Goal: Check status: Check status

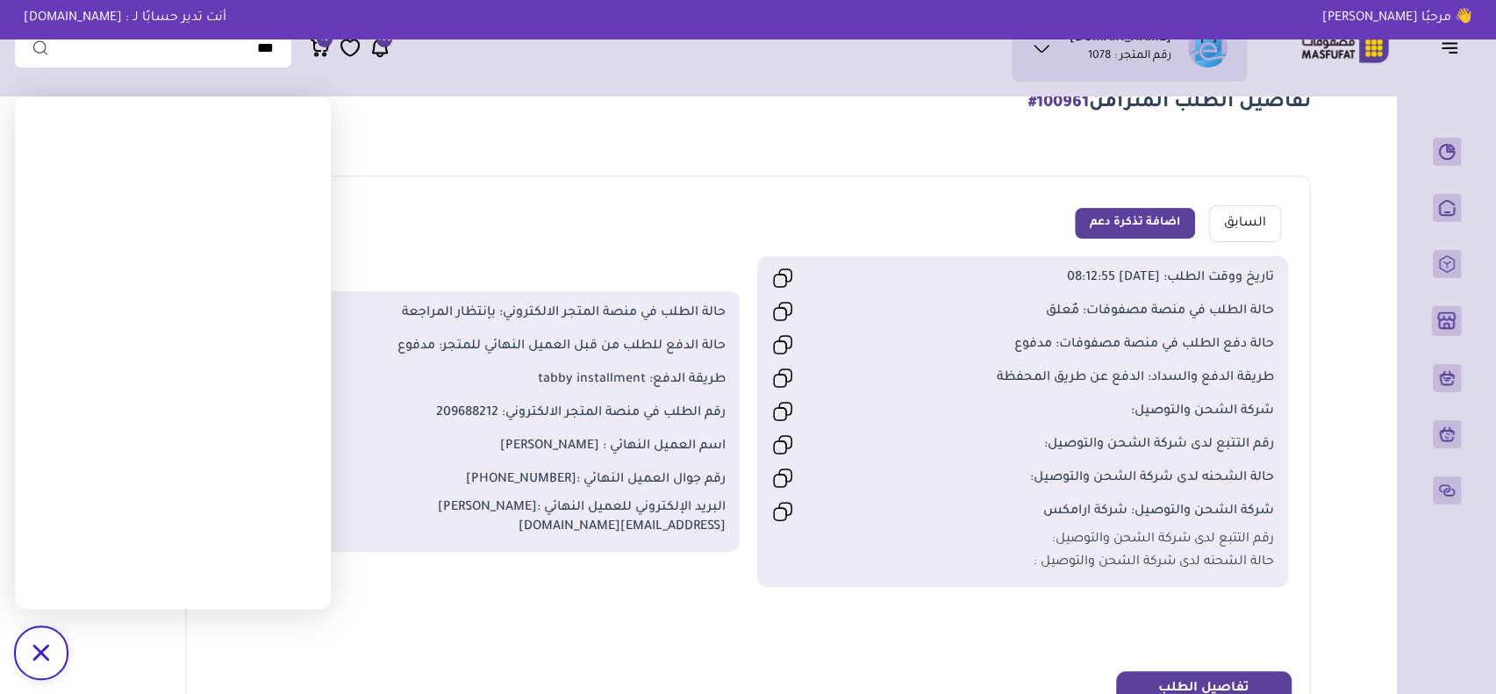
scroll to position [175, 0]
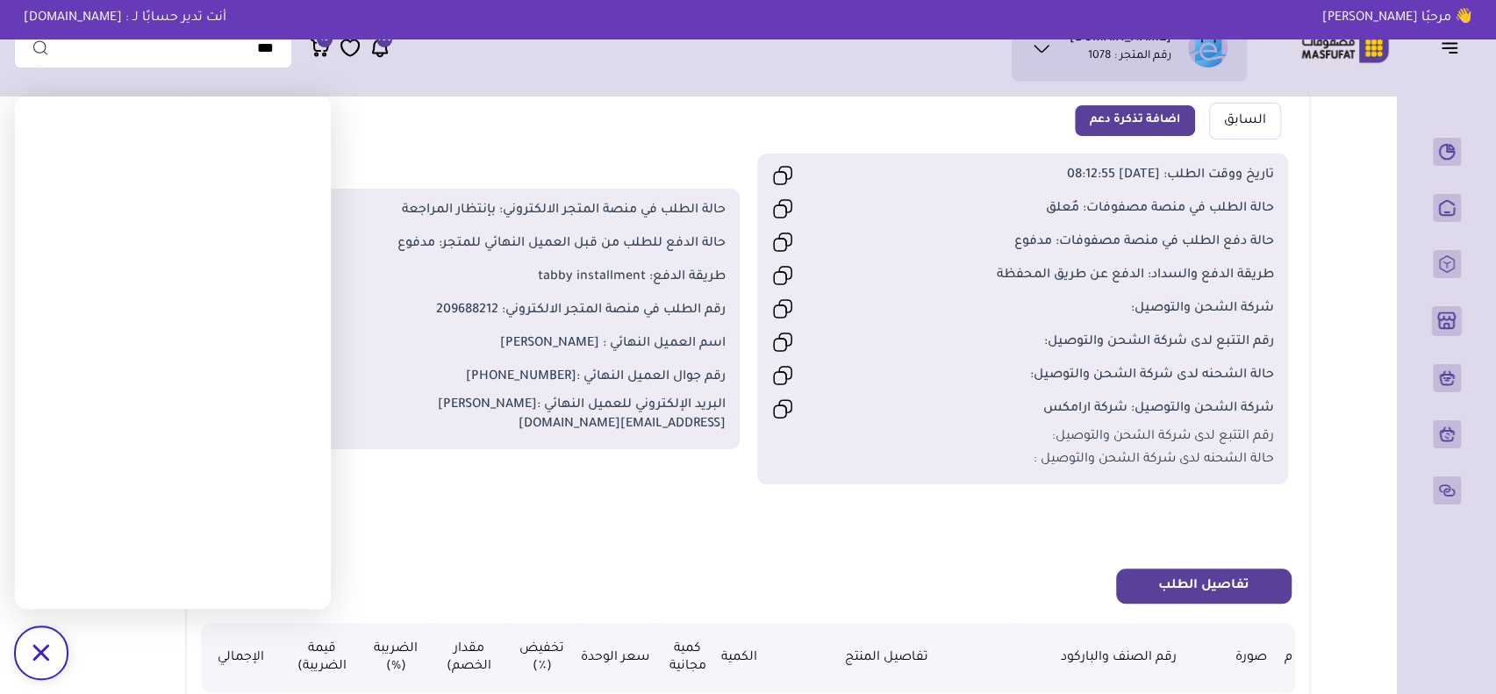
click at [523, 388] on div "رقم جوال العميل النهائي : [PHONE_NUMBER]" at bounding box center [473, 377] width 503 height 30
click at [528, 375] on span "[PHONE_NUMBER]" at bounding box center [521, 377] width 111 height 14
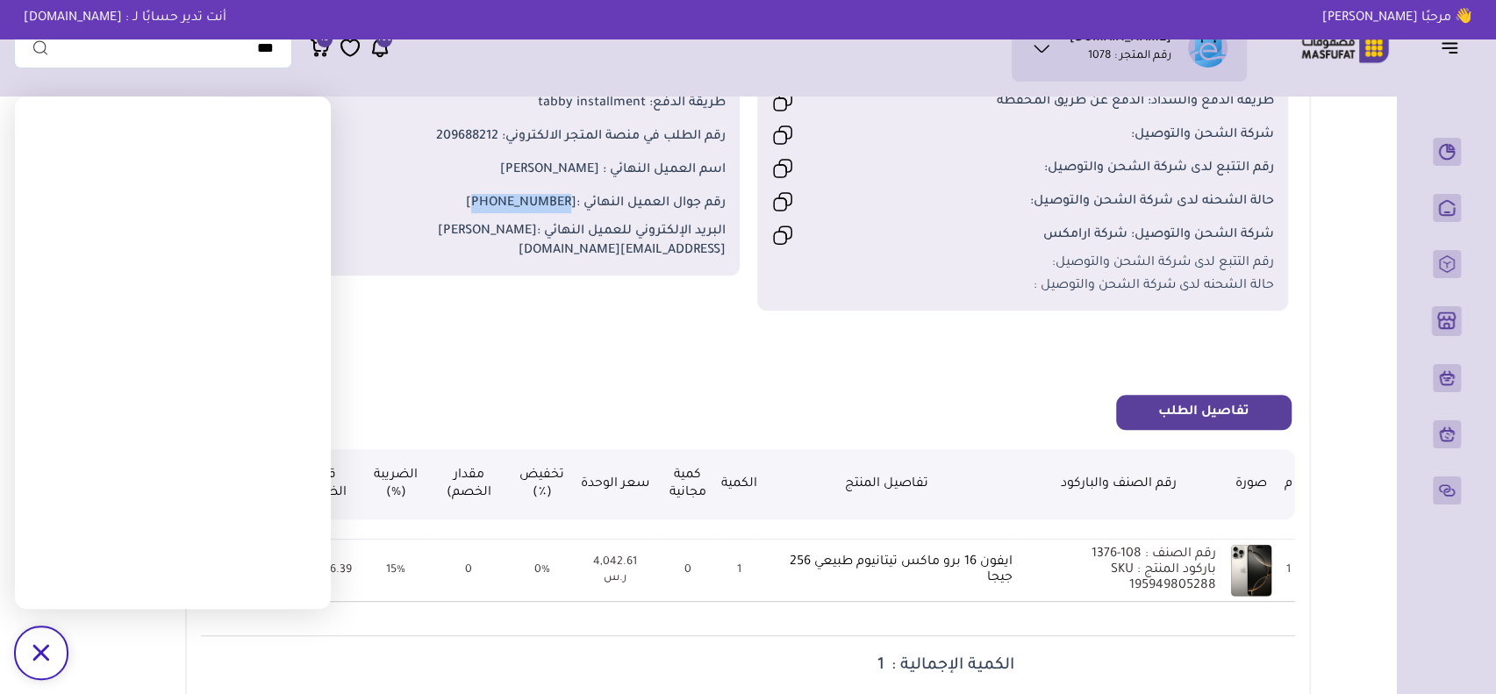
scroll to position [351, 0]
click at [520, 575] on td "0%" at bounding box center [542, 568] width 68 height 63
click at [42, 654] on icon at bounding box center [40, 652] width 17 height 17
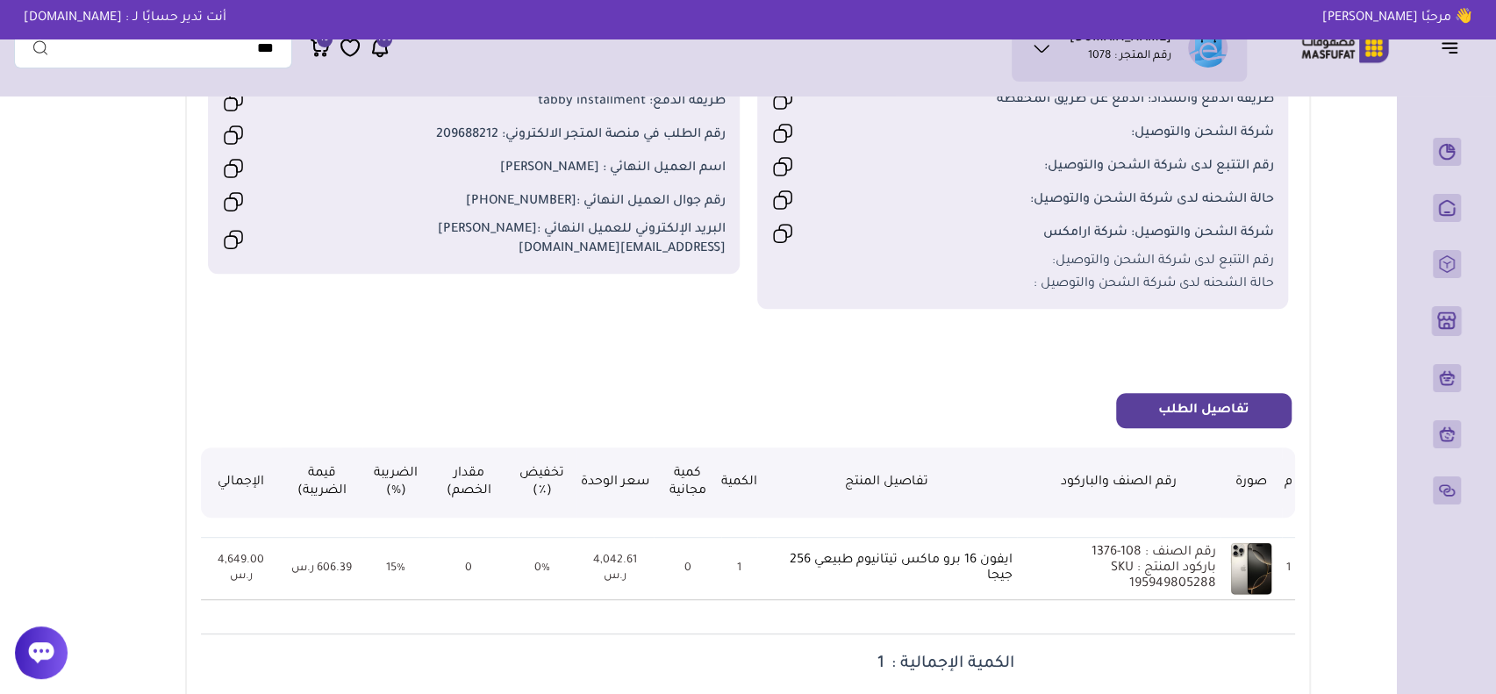
click at [230, 550] on td "4,649.00 ر.س" at bounding box center [241, 568] width 81 height 63
click at [54, 641] on div at bounding box center [41, 652] width 53 height 53
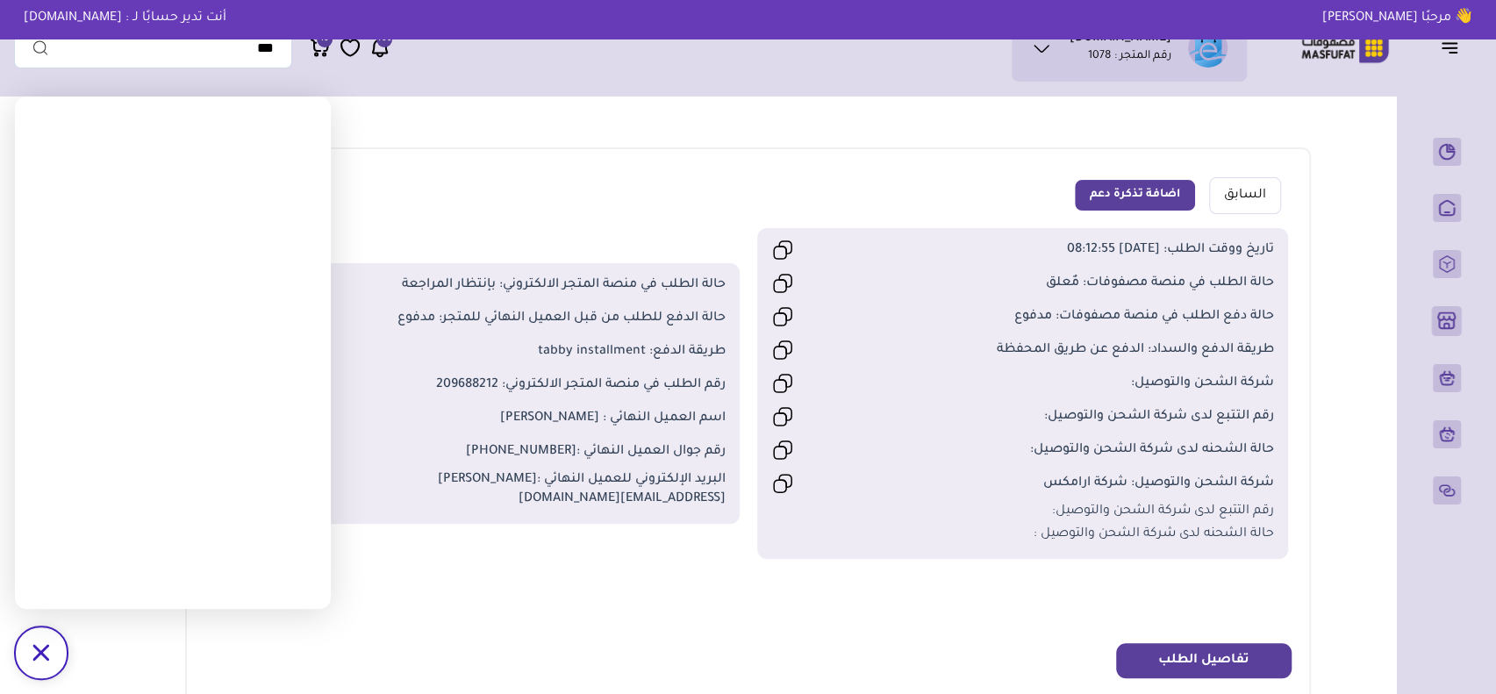
scroll to position [0, 0]
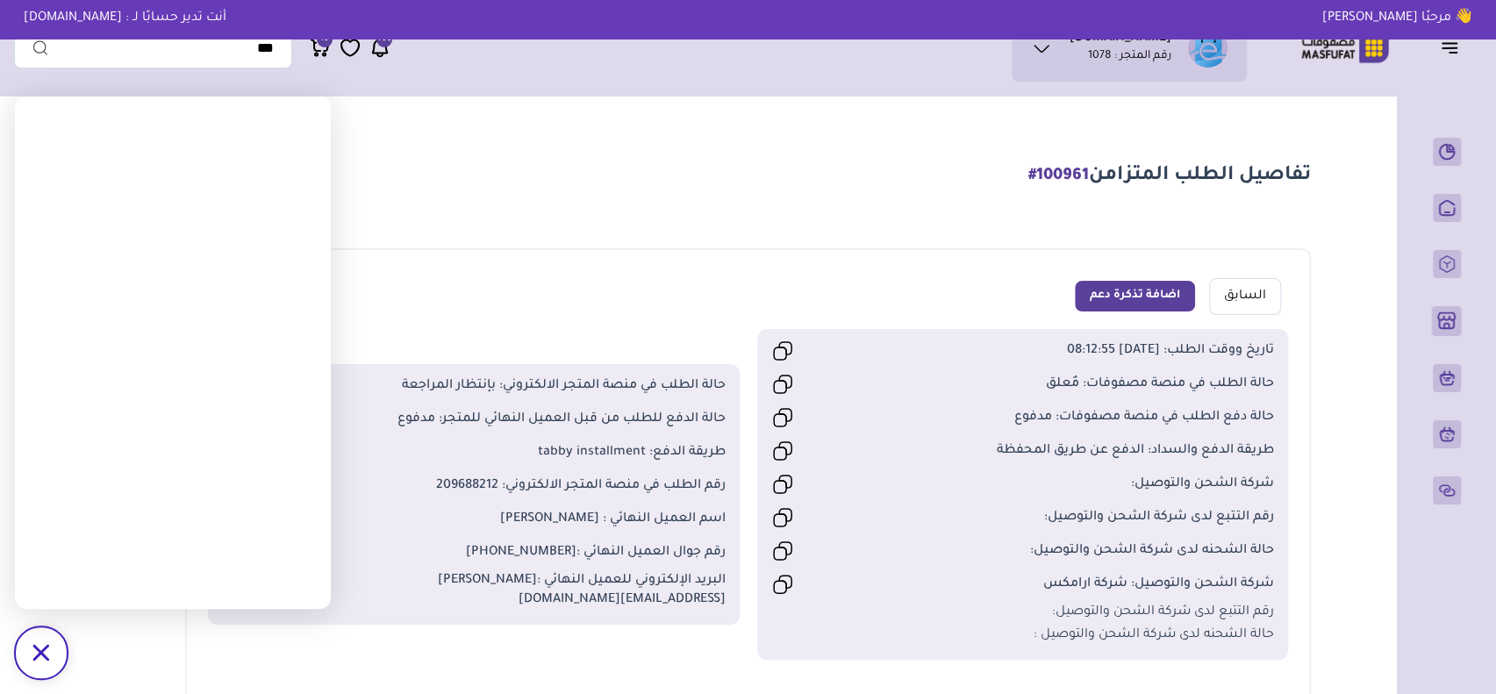
click at [570, 457] on span "طريقة الدفع: tabby installment" at bounding box center [535, 452] width 377 height 19
click at [560, 457] on span "طريقة الدفع: tabby installment" at bounding box center [535, 452] width 377 height 19
drag, startPoint x: 537, startPoint y: 457, endPoint x: 558, endPoint y: 457, distance: 21.1
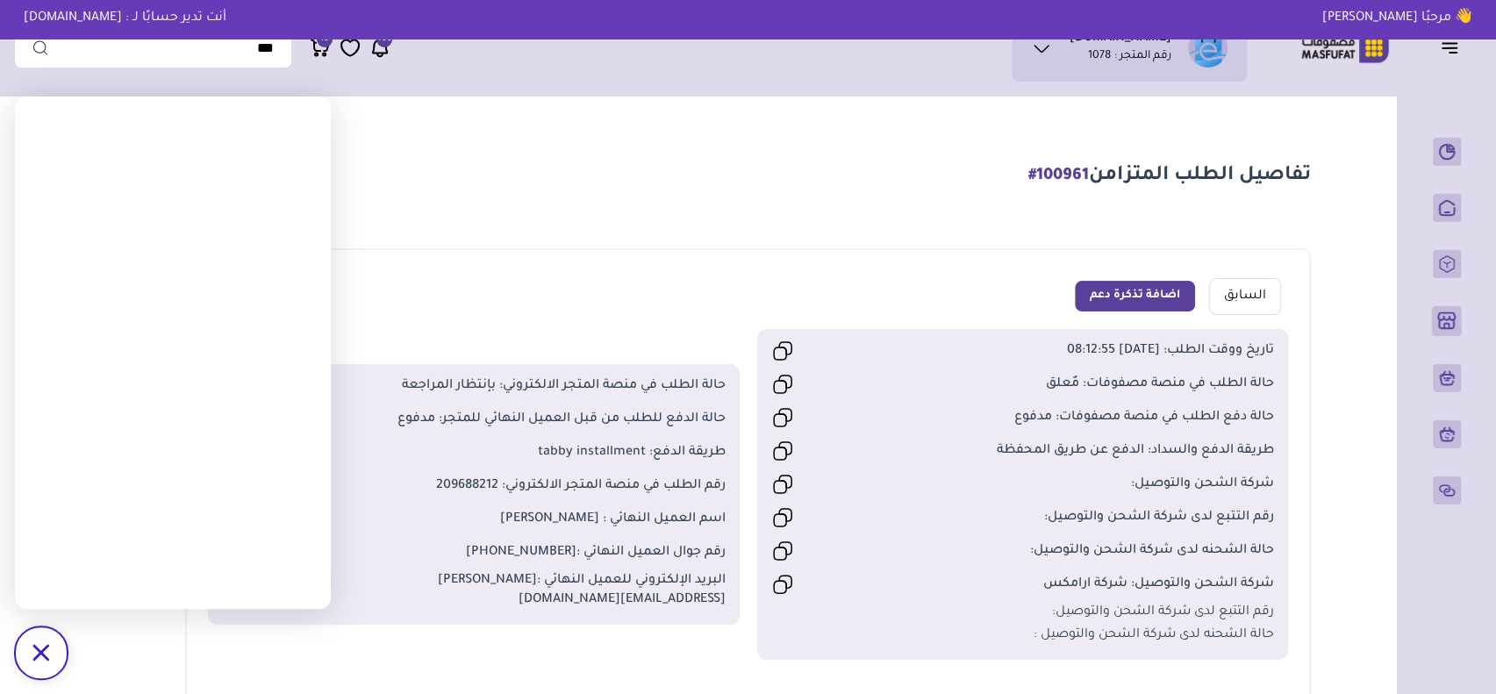
click at [558, 457] on span "طريقة الدفع: tabby installment" at bounding box center [535, 452] width 377 height 19
click at [493, 324] on div "السابق اضافة تذكرة دعم" at bounding box center [748, 296] width 1094 height 65
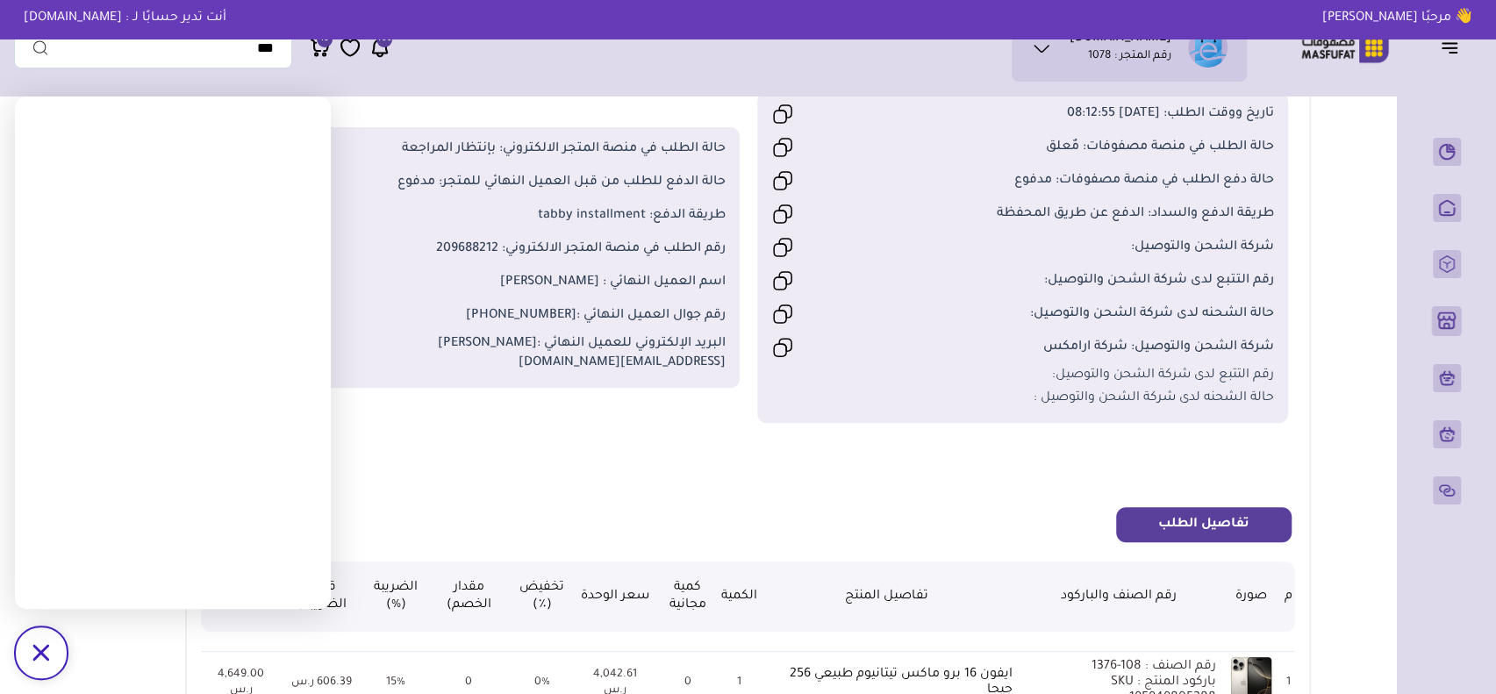
scroll to position [263, 0]
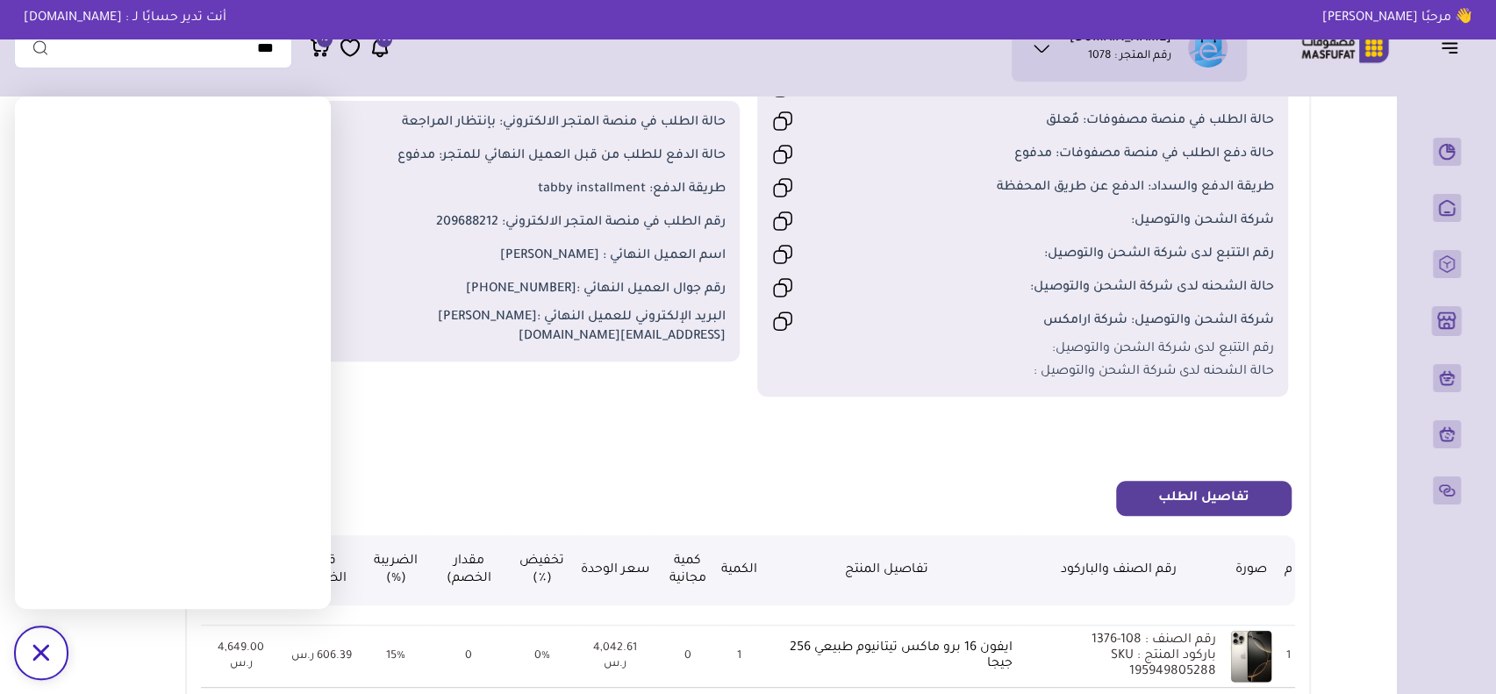
click at [391, 433] on div "السابق اضافة تذكرة دعم تاريخ ووقت الطلب: [DATE] 08:12:55 1 0" at bounding box center [747, 568] width 1125 height 1167
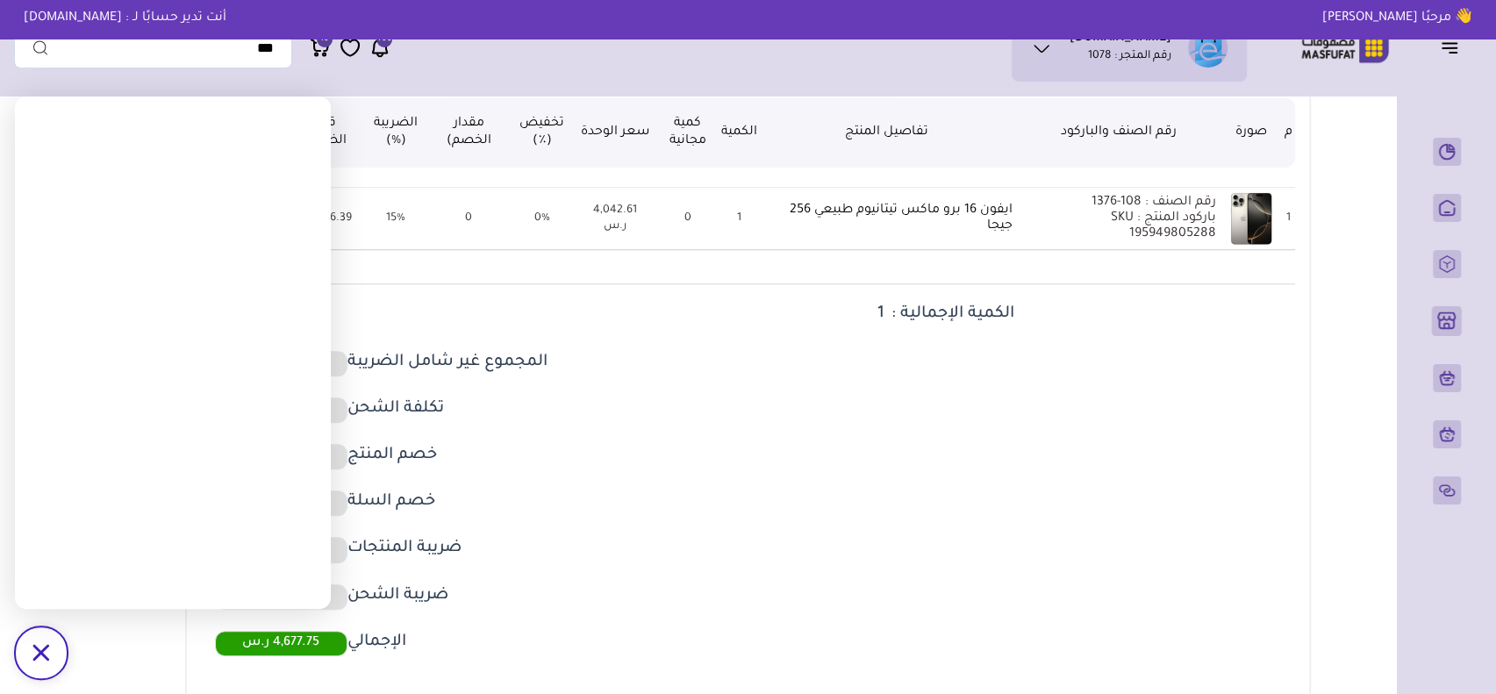
scroll to position [702, 0]
